Goal: Obtain resource: Download file/media

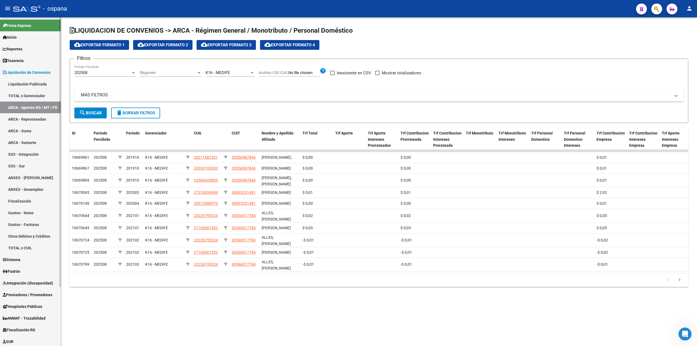
click at [33, 98] on link "TOTAL x Gerenciador" at bounding box center [30, 96] width 61 height 12
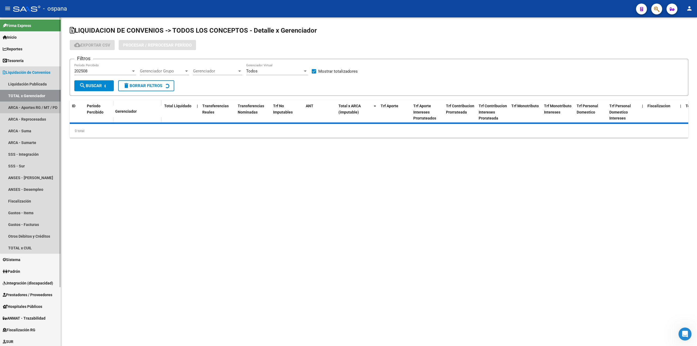
click at [35, 107] on link "ARCA - Aportes RG / MT / PD" at bounding box center [30, 108] width 61 height 12
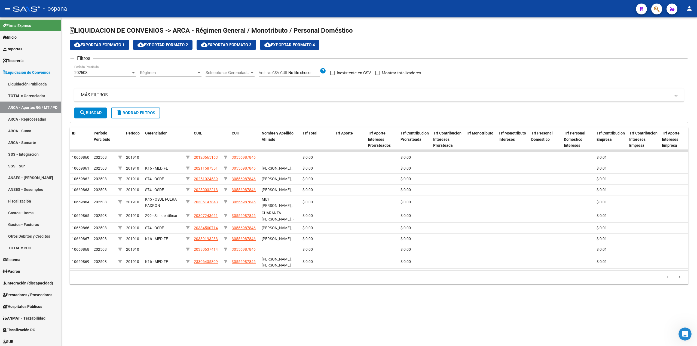
click at [90, 114] on span "search Buscar" at bounding box center [90, 113] width 23 height 5
click at [127, 119] on form "Filtros 202508 Período Percibido Régimen Régimen Seleccionar Gerenciador Selecc…" at bounding box center [379, 91] width 618 height 65
click at [127, 114] on span "delete Borrar Filtros" at bounding box center [135, 113] width 39 height 5
click at [94, 111] on span "search Buscar" at bounding box center [90, 113] width 23 height 5
click at [170, 65] on div "Régimen Régimen" at bounding box center [171, 71] width 62 height 12
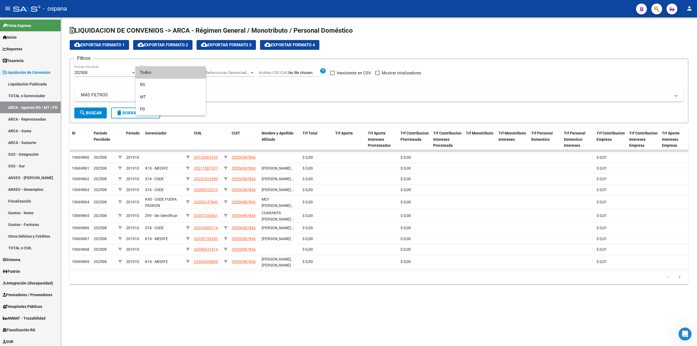
click at [220, 63] on div at bounding box center [348, 173] width 697 height 346
click at [229, 71] on span "Seleccionar Gerenciador" at bounding box center [228, 72] width 44 height 5
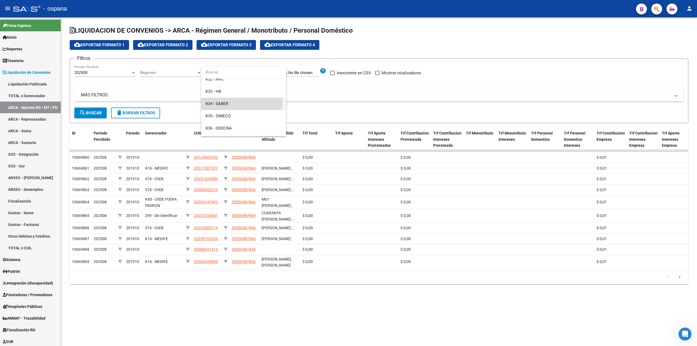
click at [223, 99] on span "K34 - SABER" at bounding box center [244, 104] width 76 height 12
click at [86, 111] on span "search Buscar" at bounding box center [90, 113] width 23 height 5
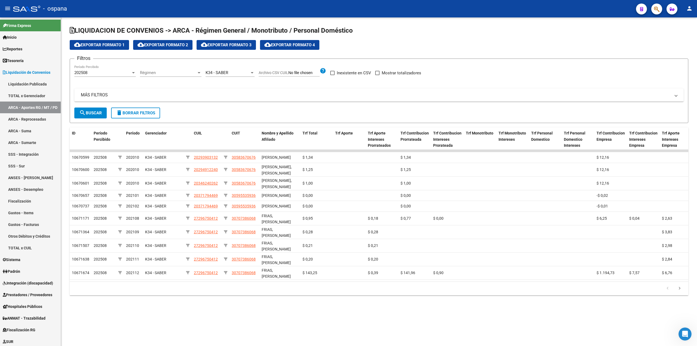
click at [292, 43] on span "cloud_download Exportar Formato 4" at bounding box center [289, 44] width 51 height 5
click at [229, 71] on div "K34 - SABER" at bounding box center [228, 72] width 44 height 5
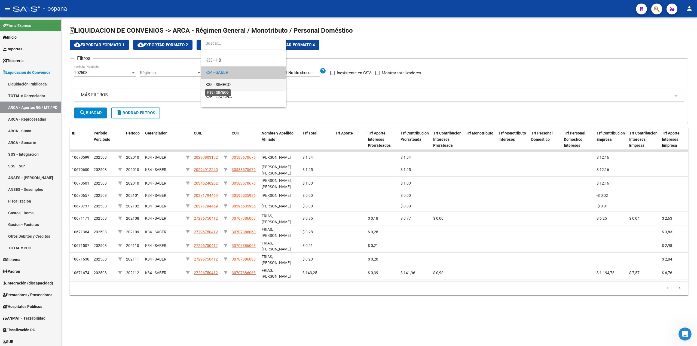
click at [219, 83] on span "K35 - SIMECO" at bounding box center [218, 84] width 25 height 5
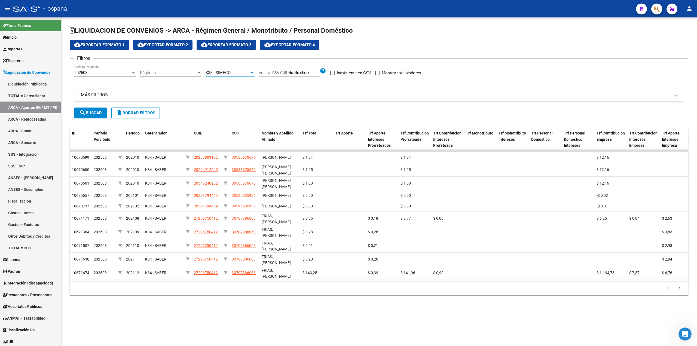
click at [100, 112] on span "search Buscar" at bounding box center [90, 113] width 23 height 5
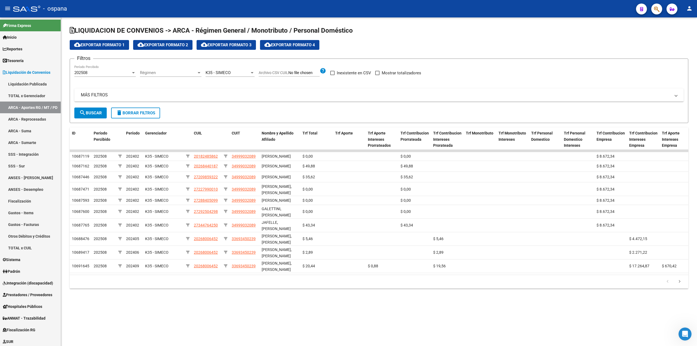
click at [308, 43] on span "cloud_download Exportar Formato 4" at bounding box center [289, 44] width 51 height 5
click at [217, 72] on span "K35 - SIMECO" at bounding box center [218, 72] width 25 height 5
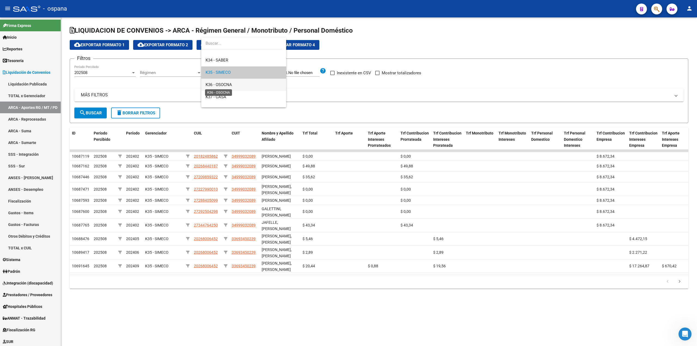
click at [224, 82] on span "K36 - OSOCNA" at bounding box center [219, 84] width 26 height 5
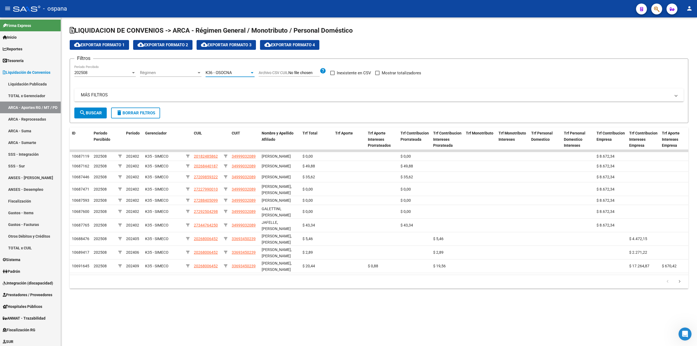
click at [100, 111] on span "search Buscar" at bounding box center [90, 113] width 23 height 5
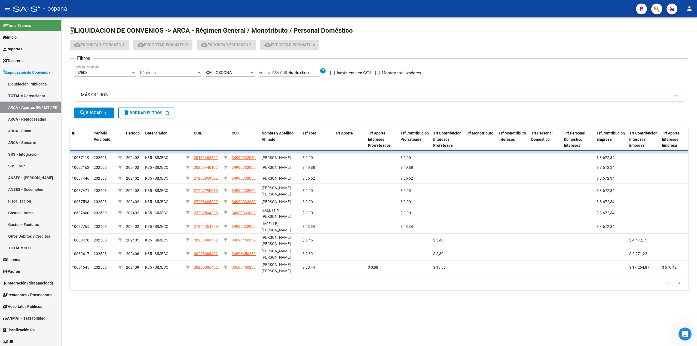
click at [228, 71] on span "K36 - OSOCNA" at bounding box center [219, 72] width 26 height 5
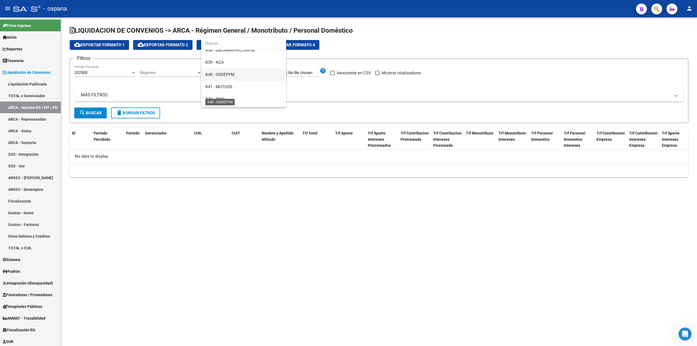
scroll to position [136, 0]
click at [222, 54] on span "K39 - ACA" at bounding box center [215, 54] width 18 height 5
click at [83, 114] on mat-icon "search" at bounding box center [82, 112] width 7 height 7
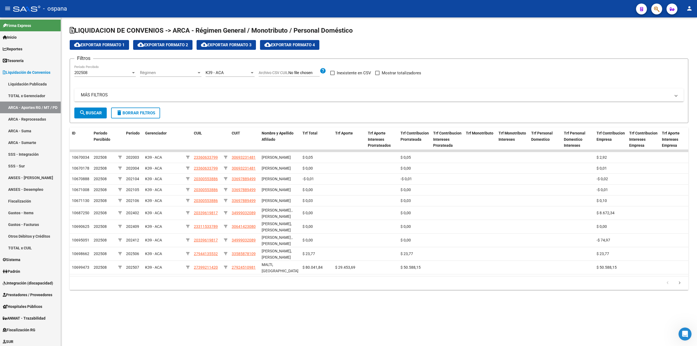
click at [298, 46] on span "cloud_download Exportar Formato 4" at bounding box center [289, 44] width 51 height 5
click at [241, 71] on div "K39 - ACA" at bounding box center [228, 72] width 44 height 5
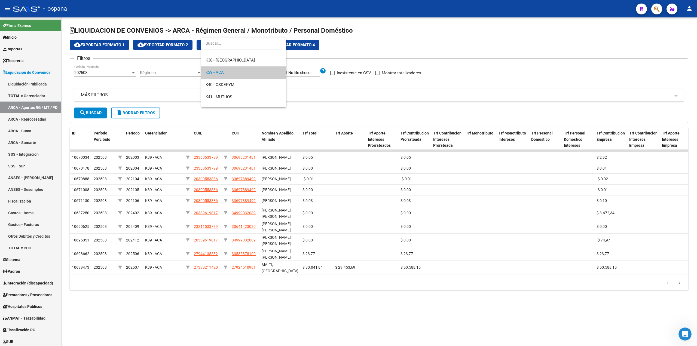
click at [26, 158] on div at bounding box center [348, 173] width 697 height 346
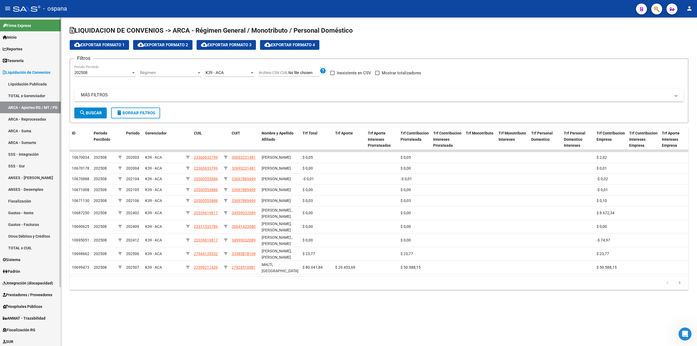
click at [29, 181] on link "ANSES - [PERSON_NAME]" at bounding box center [30, 178] width 61 height 12
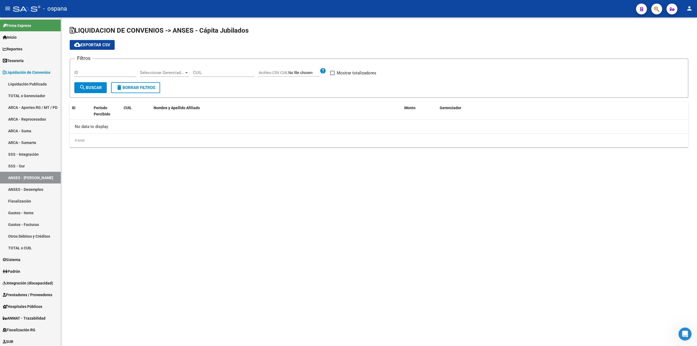
checkbox input "true"
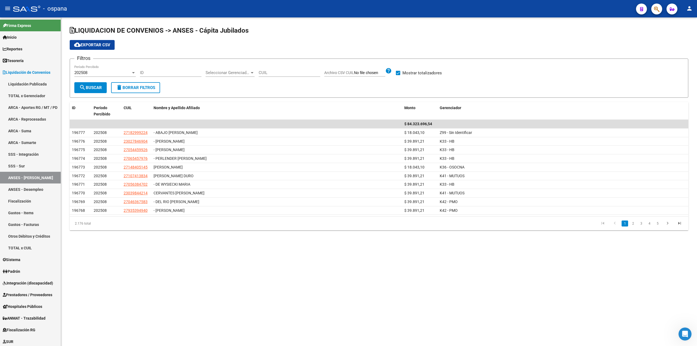
click at [225, 75] on div "Seleccionar Gerenciador Seleccionar Gerenciador" at bounding box center [230, 71] width 49 height 12
click at [222, 128] on span "K39 - ACA" at bounding box center [215, 128] width 18 height 5
click at [93, 86] on span "search Buscar" at bounding box center [90, 87] width 23 height 5
click at [91, 42] on button "cloud_download Exportar CSV" at bounding box center [92, 45] width 45 height 10
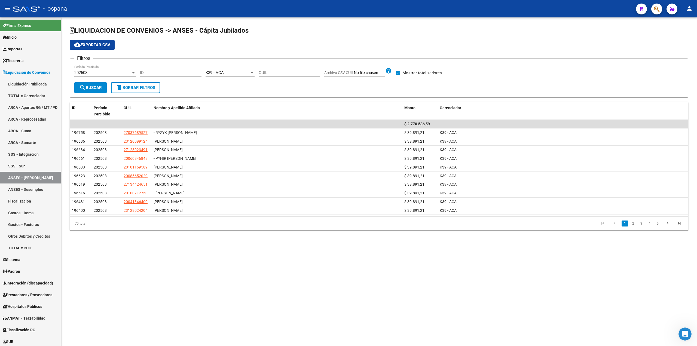
click at [133, 79] on div "202508 Período Percibido" at bounding box center [105, 73] width 62 height 17
click at [133, 84] on button "delete Borrar Filtros" at bounding box center [135, 87] width 49 height 11
click at [232, 75] on span "Seleccionar Gerenciador" at bounding box center [228, 72] width 44 height 5
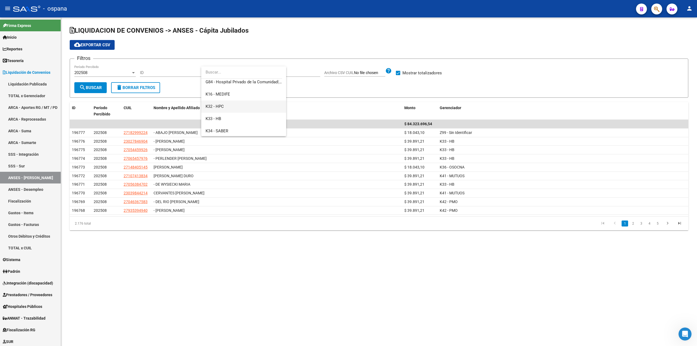
scroll to position [82, 0]
click at [224, 99] on span "K36 - OSOCNA" at bounding box center [219, 101] width 26 height 5
click at [94, 91] on button "search Buscar" at bounding box center [90, 87] width 32 height 11
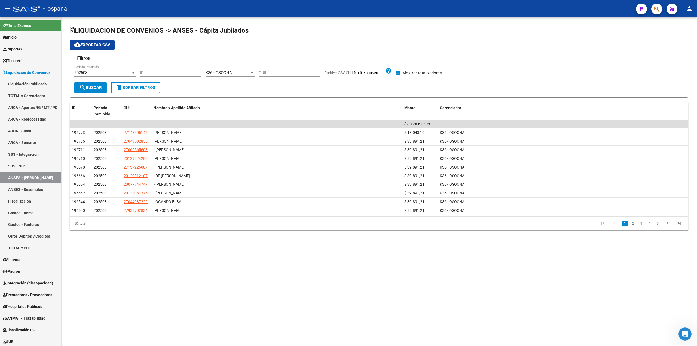
click at [93, 44] on span "cloud_download Exportar CSV" at bounding box center [92, 44] width 36 height 5
click at [27, 296] on span "Prestadores / Proveedores" at bounding box center [28, 295] width 50 height 6
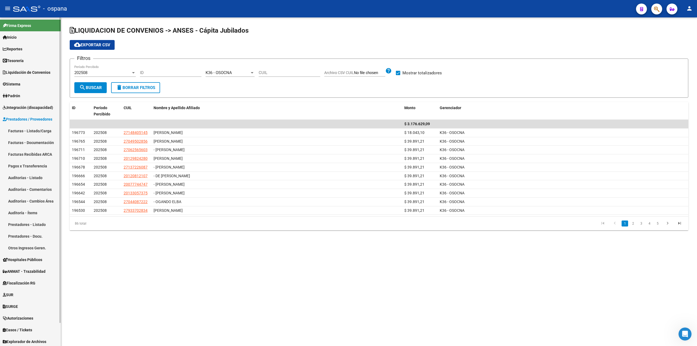
scroll to position [24, 0]
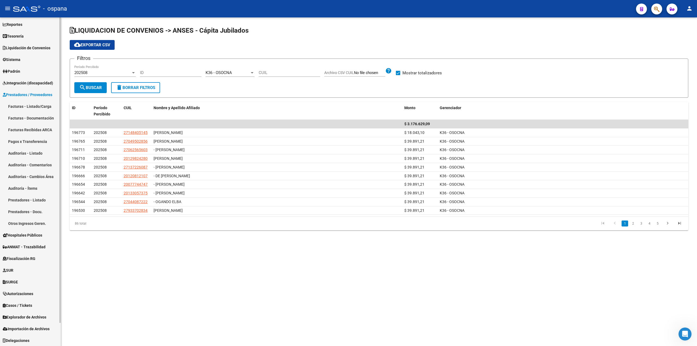
click at [24, 319] on span "Explorador de Archivos" at bounding box center [25, 317] width 44 height 6
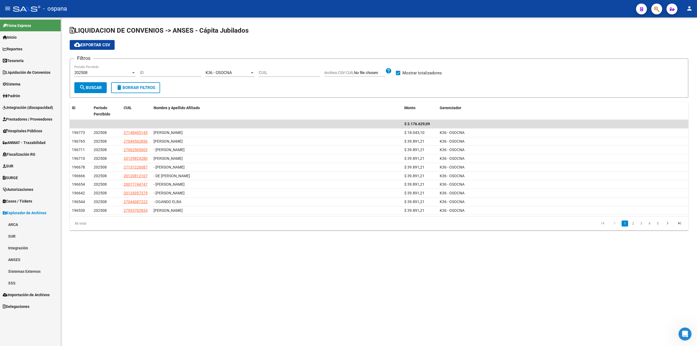
scroll to position [0, 0]
click at [16, 228] on link "ARCA" at bounding box center [30, 225] width 61 height 12
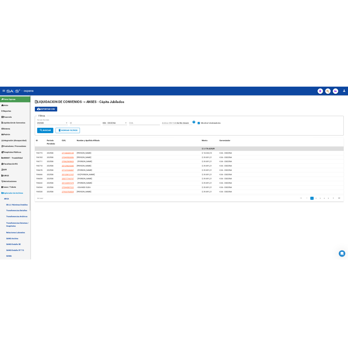
scroll to position [54, 0]
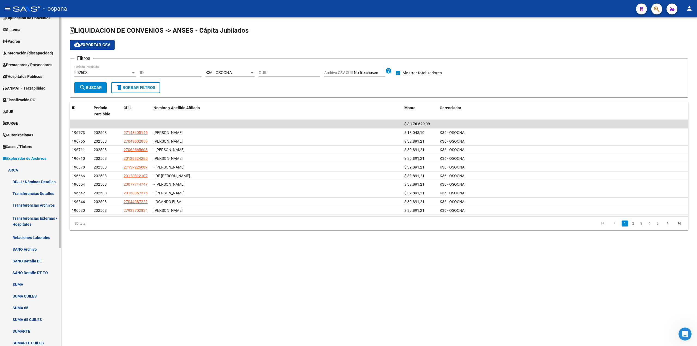
click at [20, 285] on link "SUMA" at bounding box center [30, 284] width 61 height 12
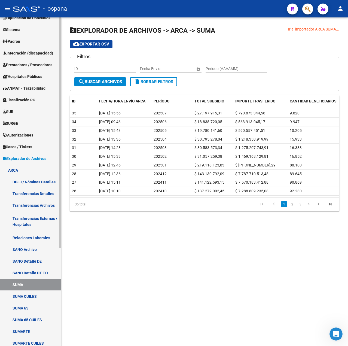
click at [25, 306] on link "SUMA 65" at bounding box center [30, 308] width 61 height 12
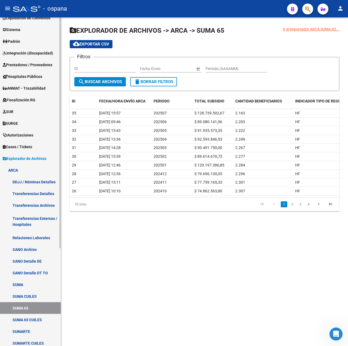
click at [34, 67] on span "Prestadores / Proveedores" at bounding box center [28, 65] width 50 height 6
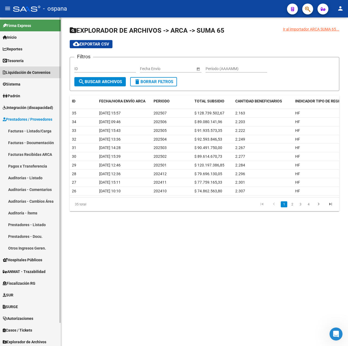
click at [29, 67] on link "Liquidación de Convenios" at bounding box center [30, 72] width 61 height 12
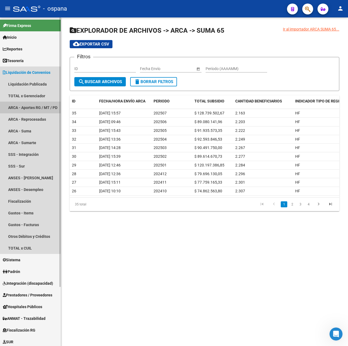
click at [41, 108] on link "ARCA - Aportes RG / MT / PD" at bounding box center [30, 108] width 61 height 12
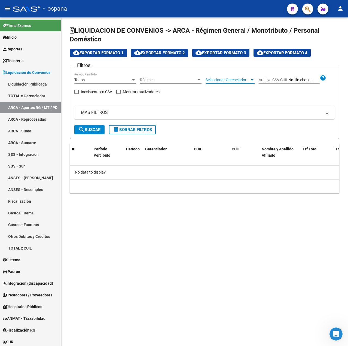
click at [234, 81] on span "Seleccionar Gerenciador" at bounding box center [228, 80] width 44 height 5
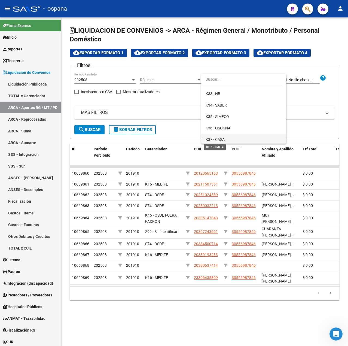
click at [224, 141] on span "K37 - CASA" at bounding box center [215, 139] width 19 height 4
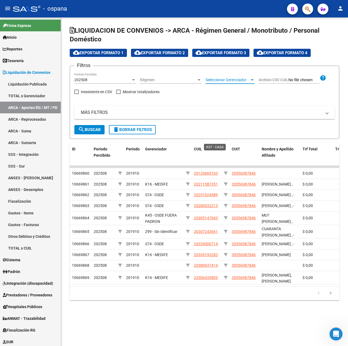
scroll to position [56, 0]
click at [87, 130] on span "search Buscar" at bounding box center [89, 129] width 23 height 5
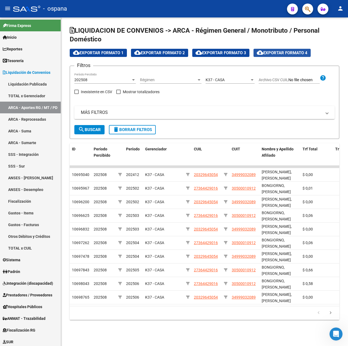
click at [269, 51] on span "cloud_download Exportar Formato 4" at bounding box center [282, 52] width 51 height 5
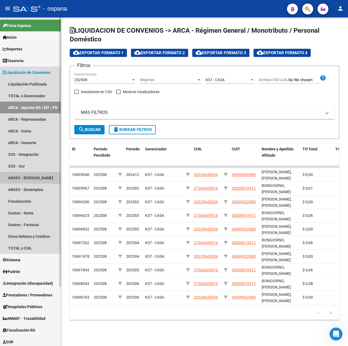
click at [33, 181] on link "ANSES - [PERSON_NAME]" at bounding box center [30, 178] width 61 height 12
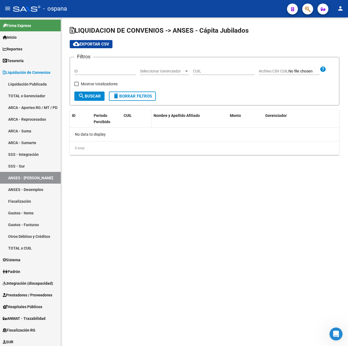
checkbox input "true"
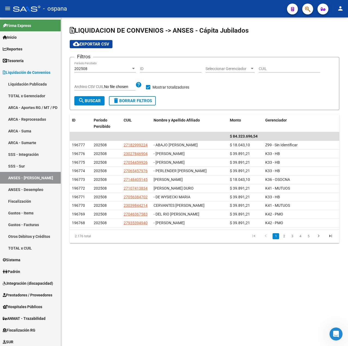
click at [218, 66] on span "Seleccionar Gerenciador" at bounding box center [228, 68] width 44 height 5
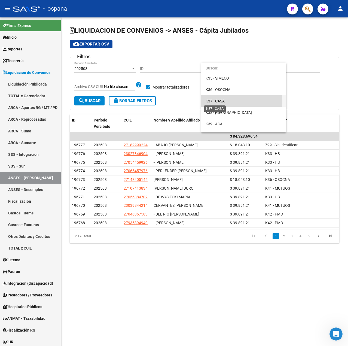
click at [222, 102] on span "K37 - CASA" at bounding box center [215, 101] width 19 height 4
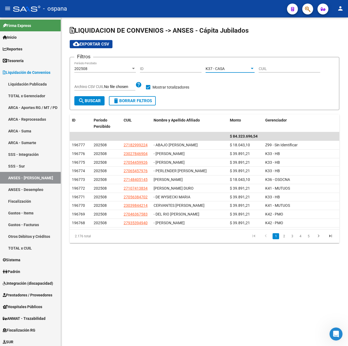
click at [86, 101] on span "search Buscar" at bounding box center [89, 100] width 23 height 5
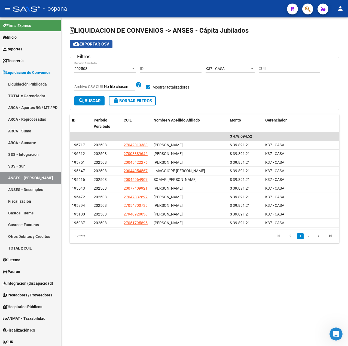
click at [91, 43] on span "cloud_download Exportar CSV" at bounding box center [91, 44] width 36 height 5
